Goal: Check status: Check status

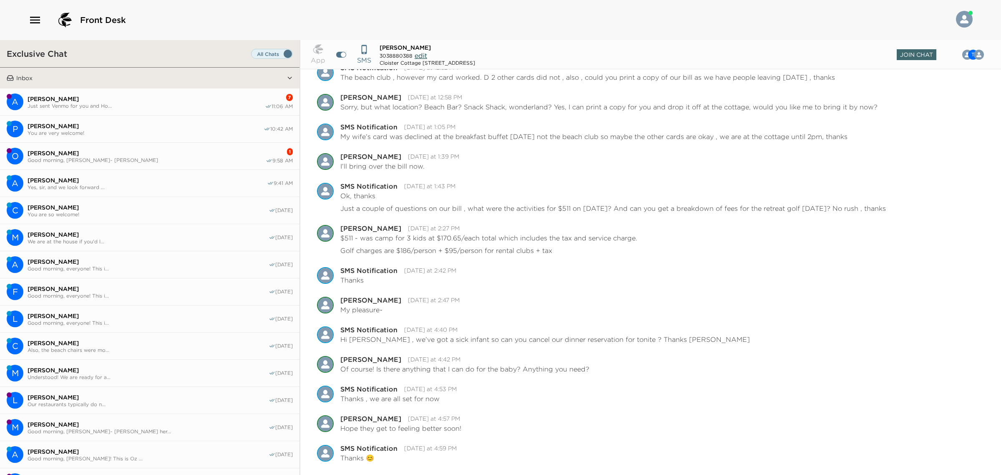
click at [33, 18] on icon "button" at bounding box center [34, 19] width 13 height 13
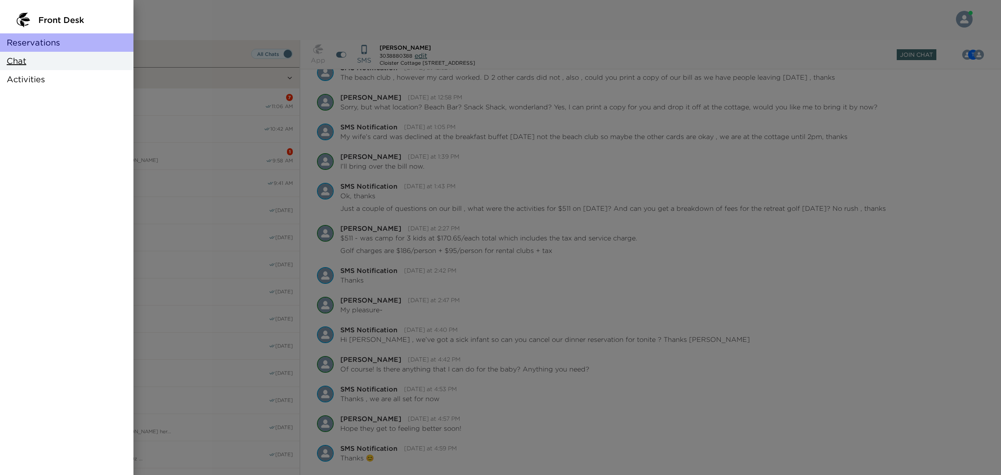
click at [30, 41] on span "Reservations" at bounding box center [33, 43] width 53 height 12
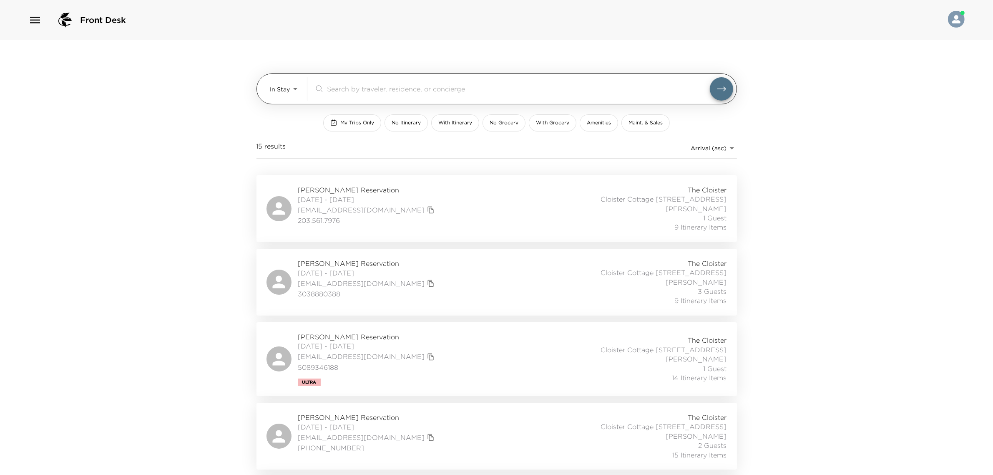
click at [349, 85] on input "search" at bounding box center [518, 89] width 383 height 10
click at [353, 118] on button "My Trips Only" at bounding box center [352, 122] width 58 height 17
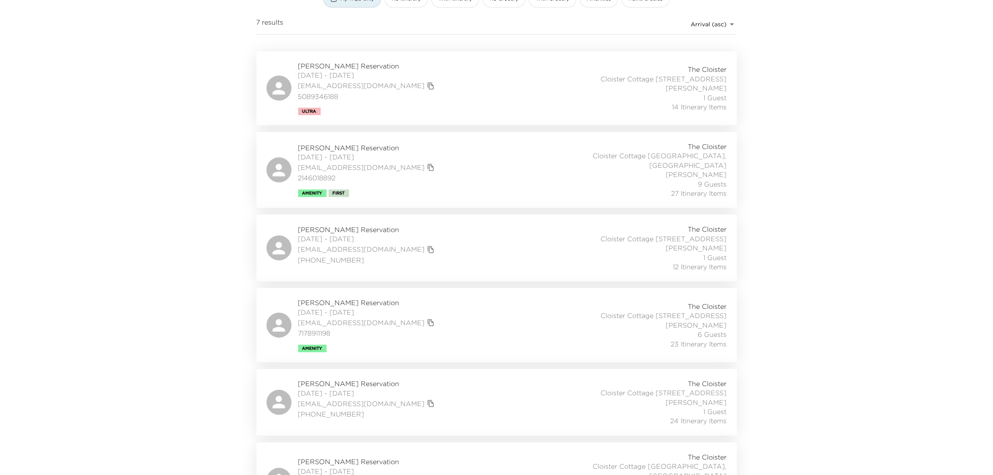
scroll to position [229, 0]
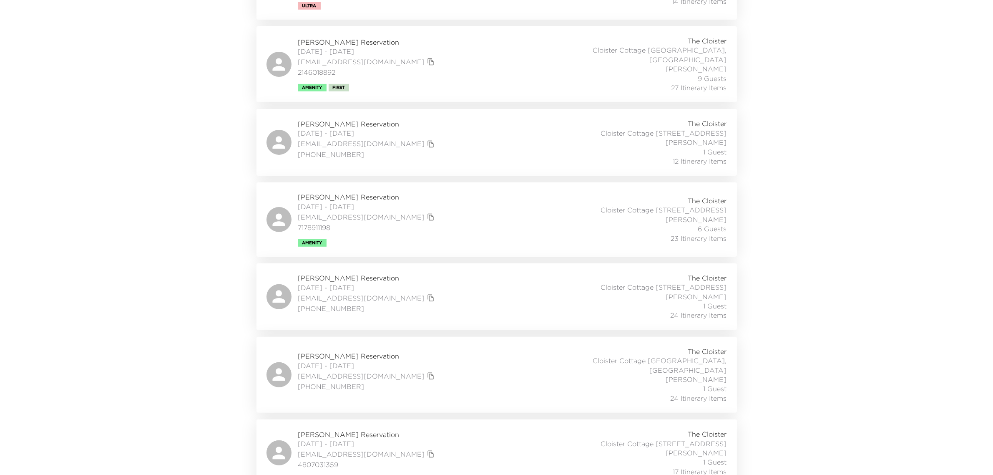
click at [473, 429] on div "[PERSON_NAME][GEOGRAPHIC_DATA] [DATE] - [DATE] [EMAIL_ADDRESS][DOMAIN_NAME] 480…" at bounding box center [497, 452] width 461 height 47
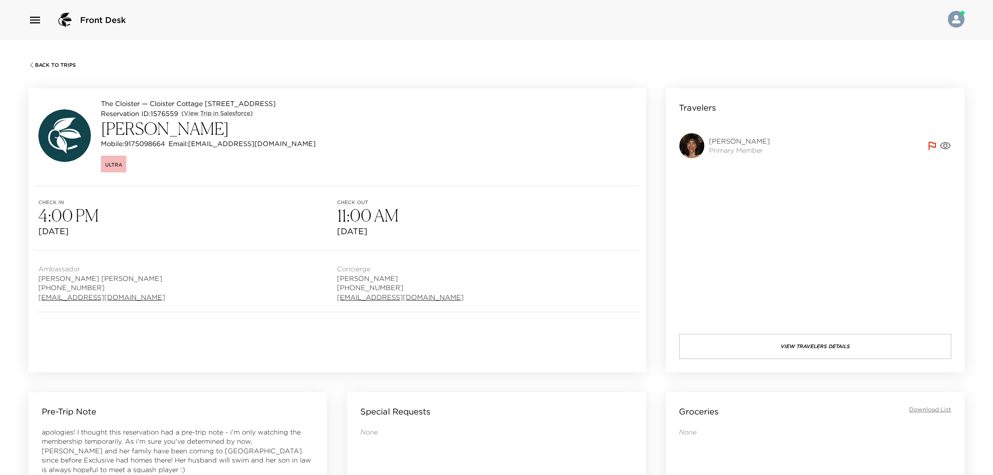
click at [59, 63] on span "Back To Trips" at bounding box center [55, 65] width 41 height 6
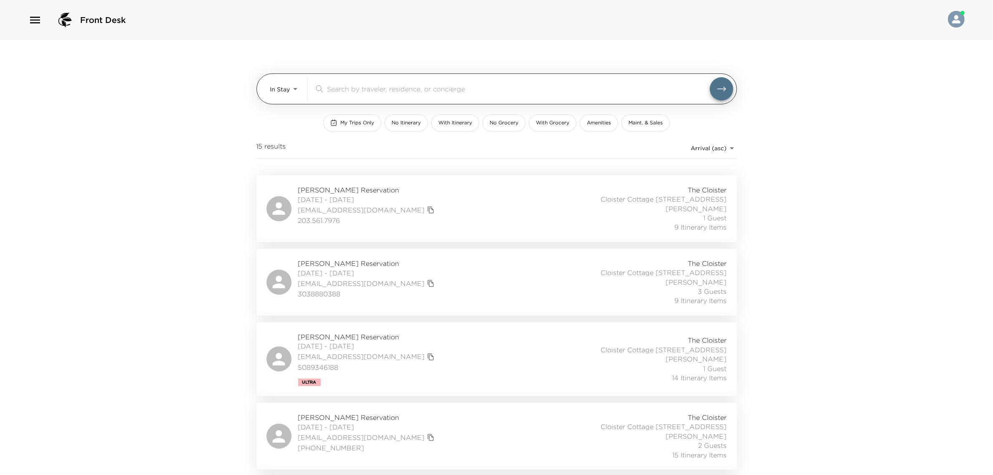
click at [291, 93] on body "Front Desk In Stay In-Stay ​ My Trips Only No Itinerary With Itinerary No Groce…" at bounding box center [496, 237] width 993 height 475
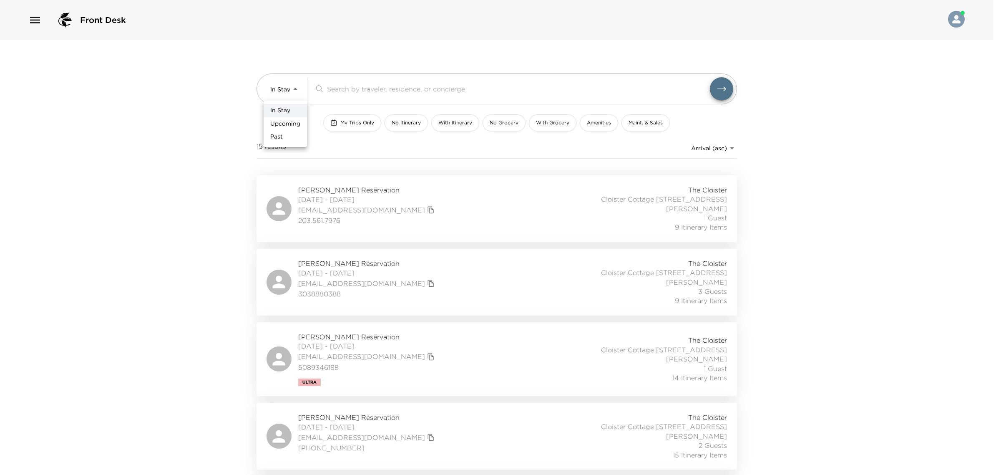
click at [291, 122] on span "Upcoming" at bounding box center [285, 124] width 30 height 8
type input "Upcoming"
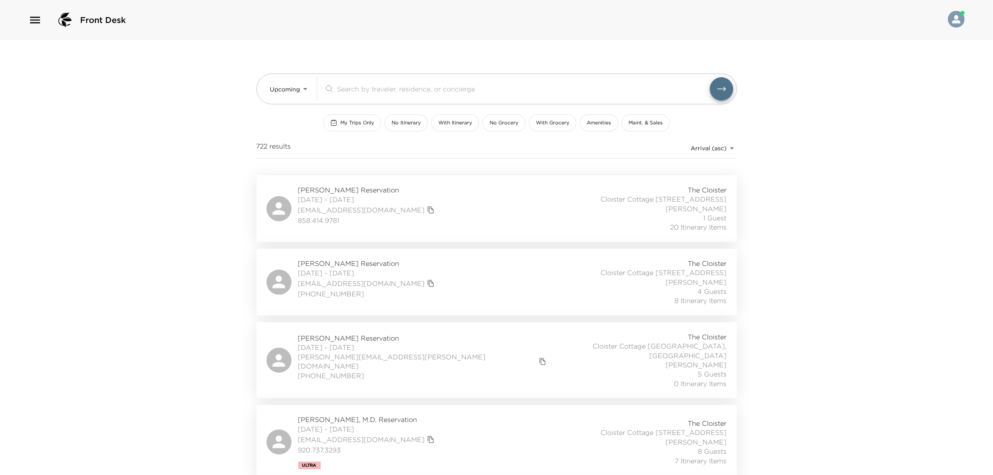
click at [348, 124] on span "My Trips Only" at bounding box center [357, 122] width 34 height 7
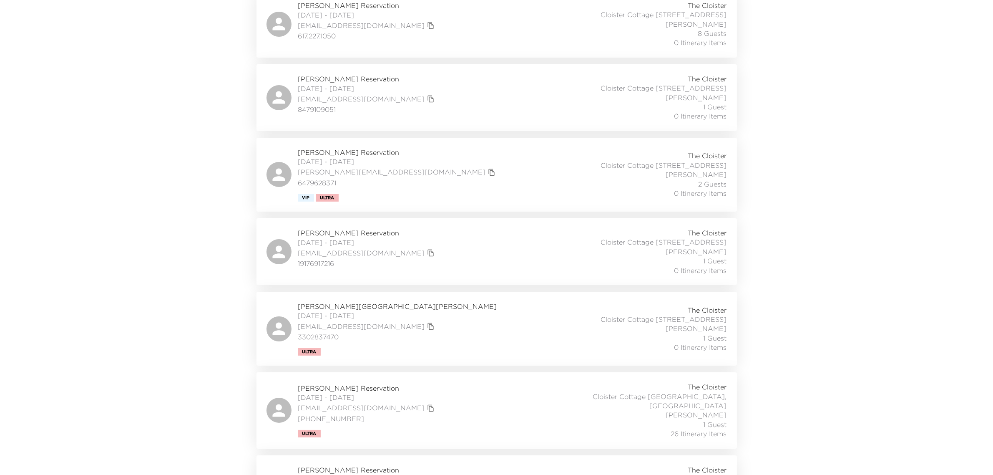
scroll to position [3999, 0]
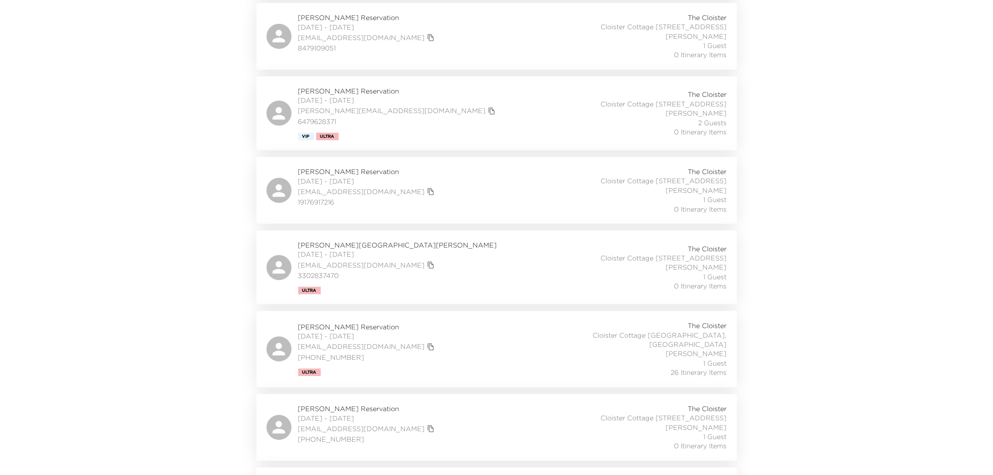
type button "my-trips-only"
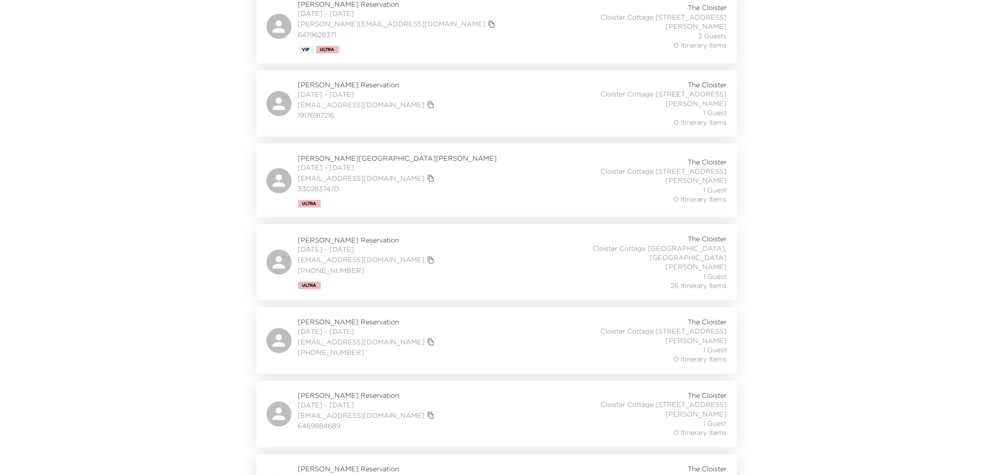
scroll to position [4104, 0]
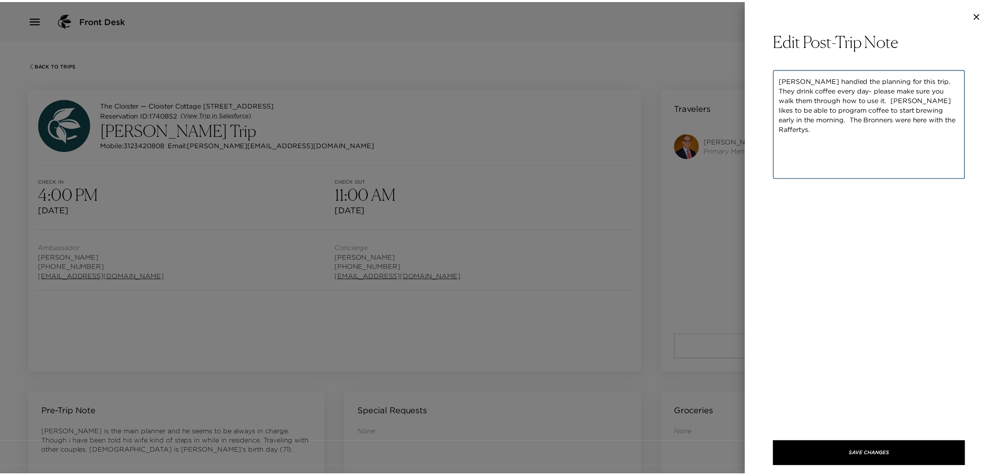
scroll to position [731, 0]
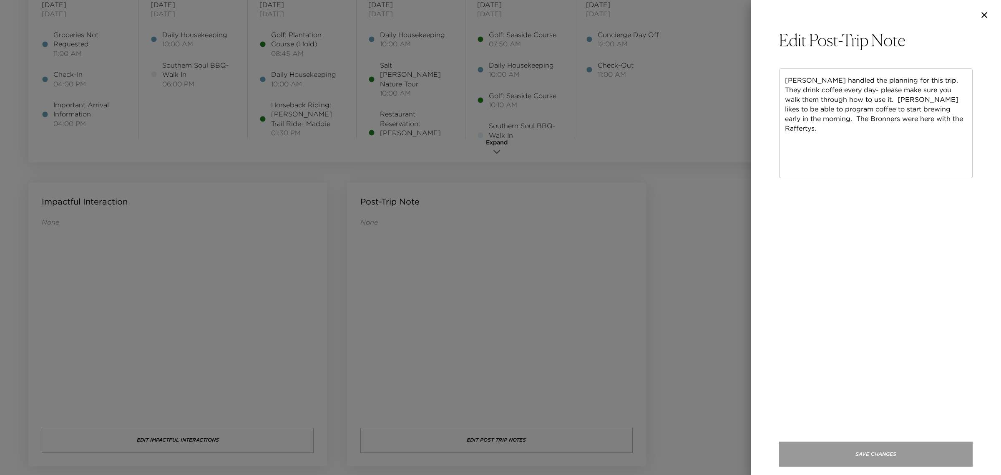
click at [890, 459] on button "Save Changes" at bounding box center [876, 453] width 194 height 25
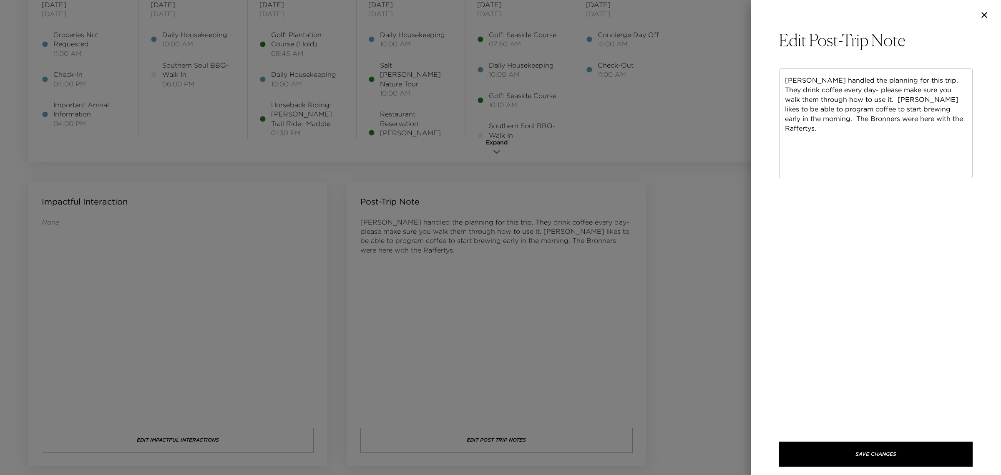
click at [983, 17] on icon "button" at bounding box center [984, 15] width 10 height 10
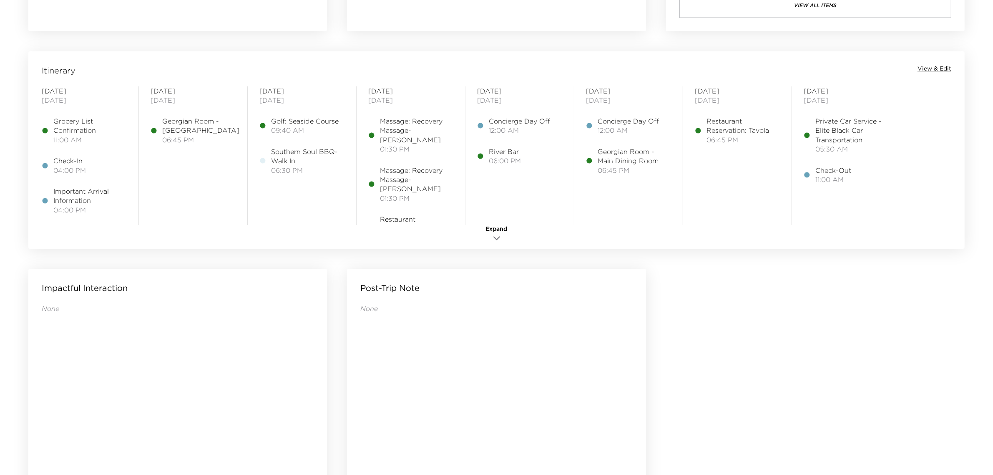
scroll to position [678, 0]
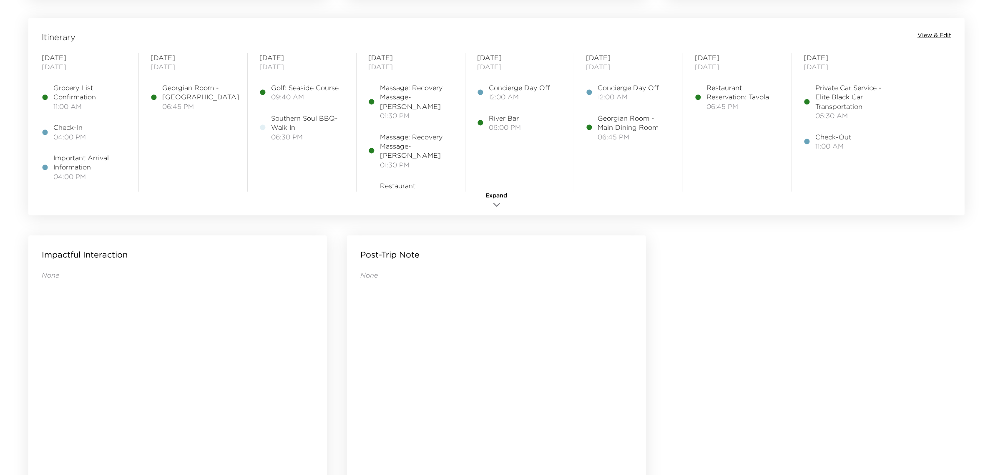
click at [501, 208] on icon "button" at bounding box center [497, 205] width 10 height 10
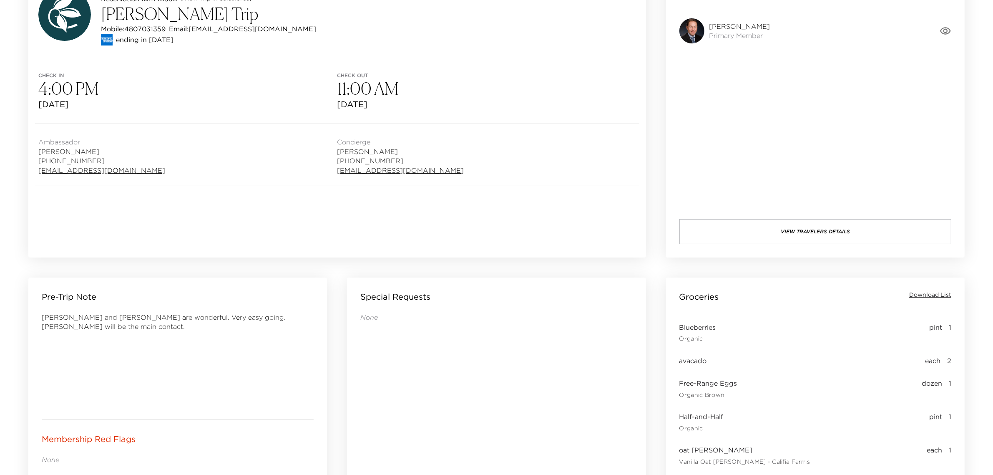
scroll to position [0, 0]
